Goal: Task Accomplishment & Management: Manage account settings

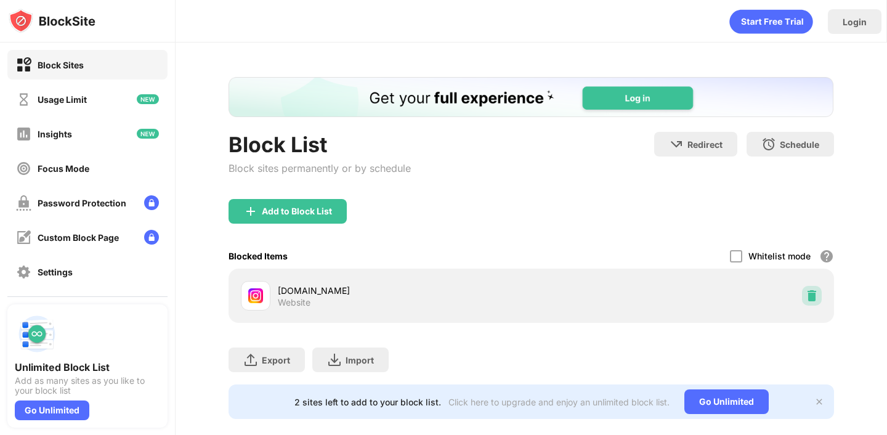
click at [812, 298] on img at bounding box center [812, 296] width 12 height 12
